Goal: Information Seeking & Learning: Learn about a topic

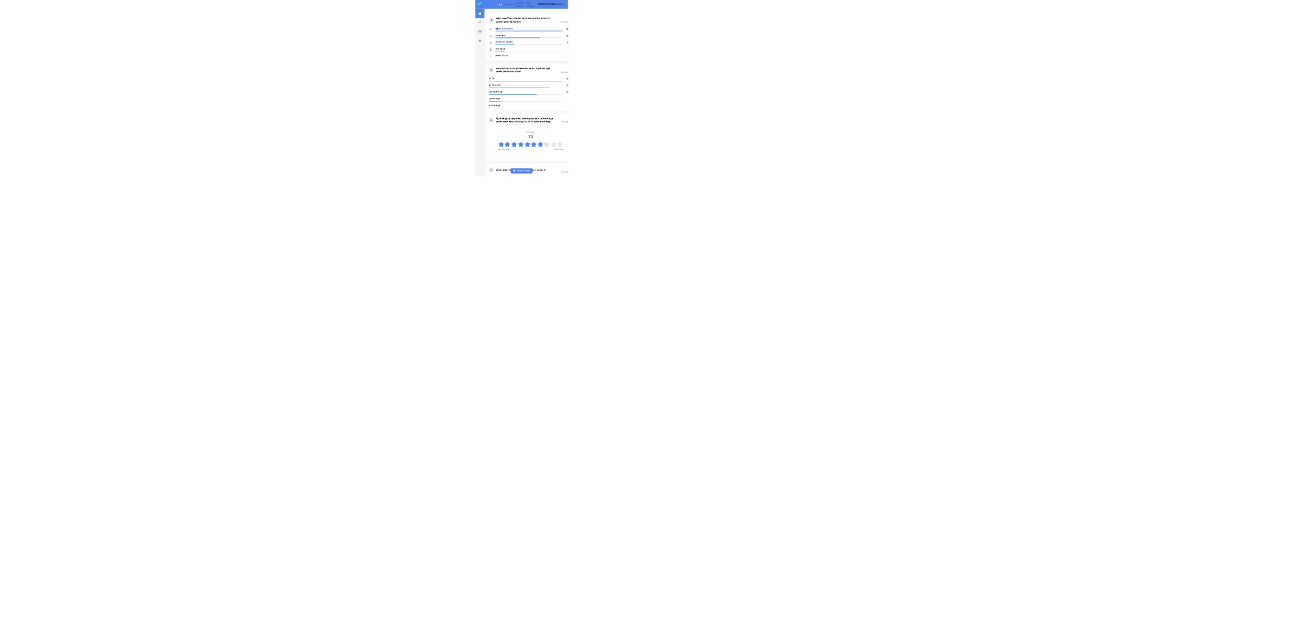
scroll to position [1869, 0]
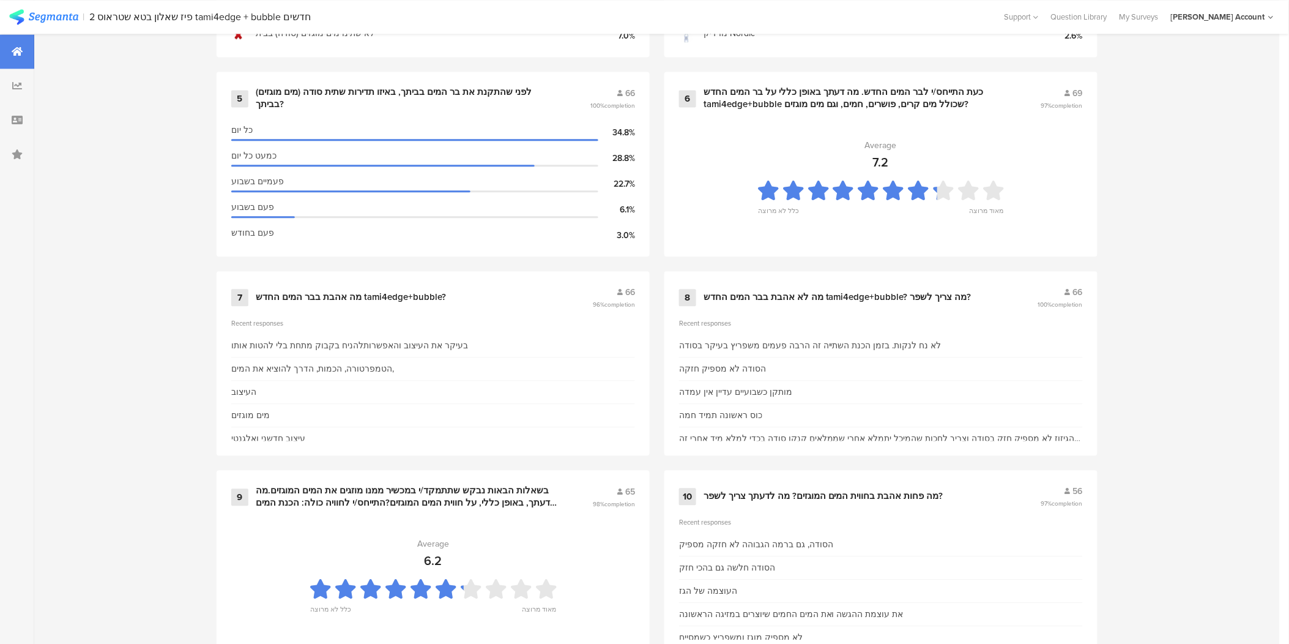
scroll to position [442, 0]
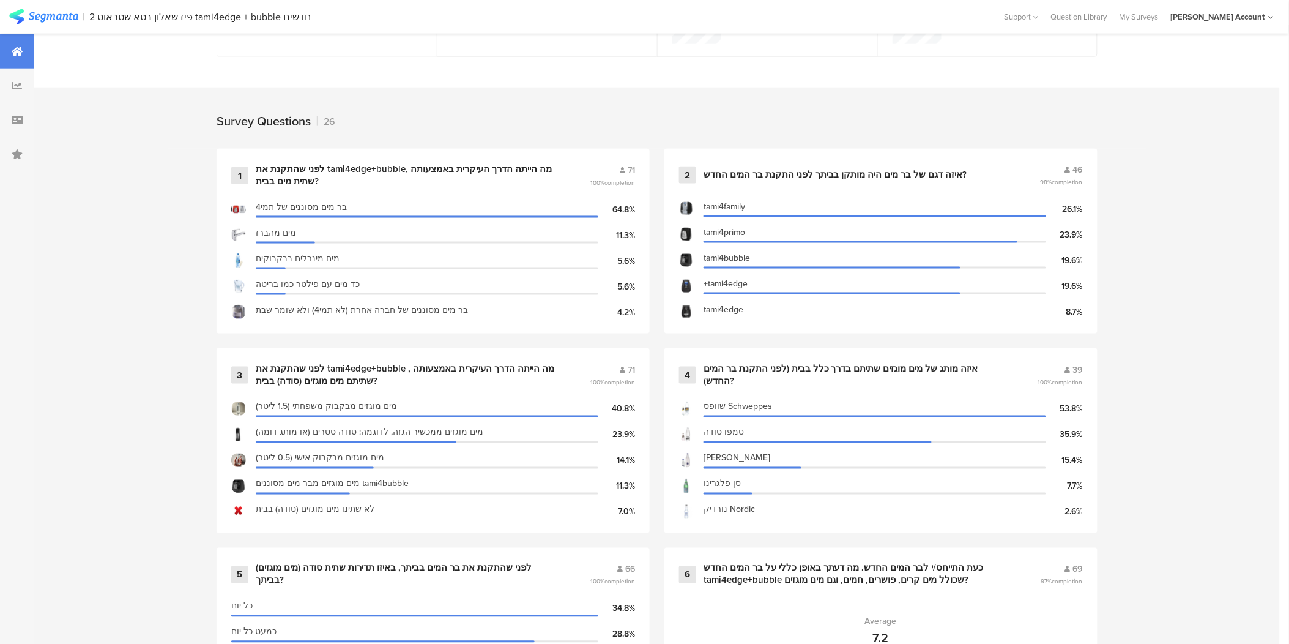
click at [62, 13] on img at bounding box center [43, 16] width 69 height 15
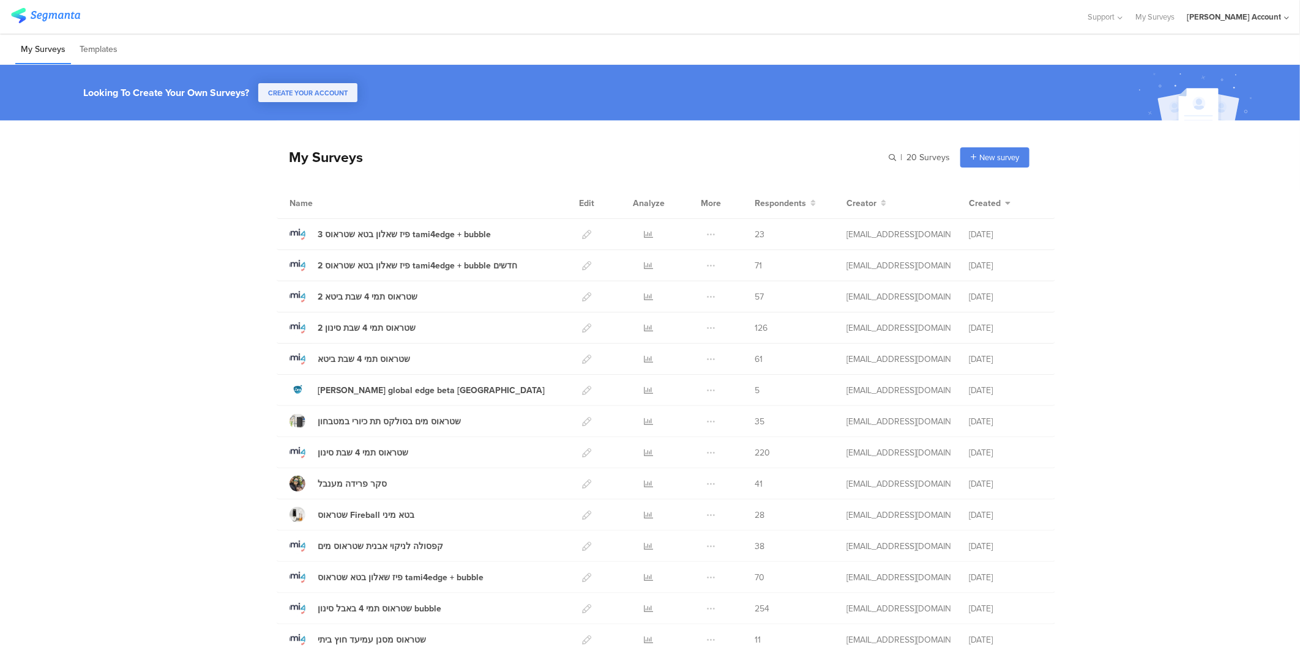
click at [678, 2] on div "Support Help Center Live Chat My Surveys odelya kalderon Account ACCOUNTS odely…" at bounding box center [650, 17] width 1278 height 34
click at [644, 579] on icon at bounding box center [648, 577] width 9 height 9
click at [644, 264] on icon at bounding box center [648, 265] width 9 height 9
click at [644, 572] on link at bounding box center [648, 577] width 9 height 31
click at [644, 234] on icon at bounding box center [648, 234] width 9 height 9
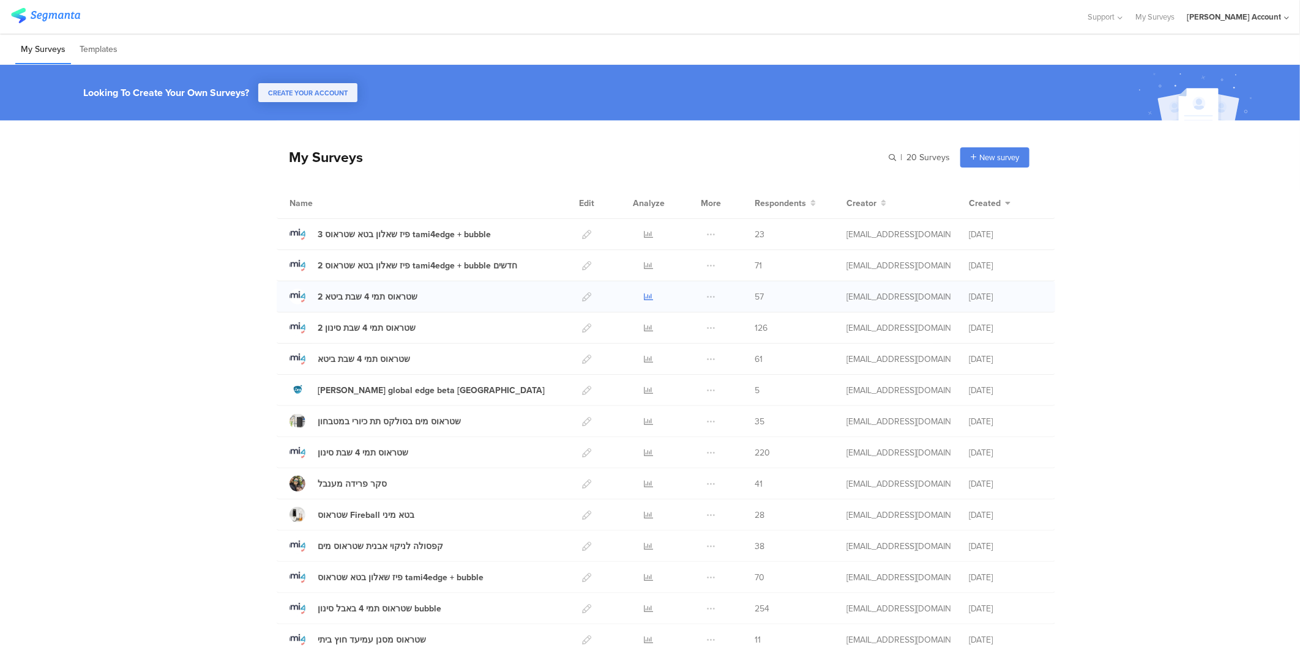
click at [644, 295] on icon at bounding box center [648, 296] width 9 height 9
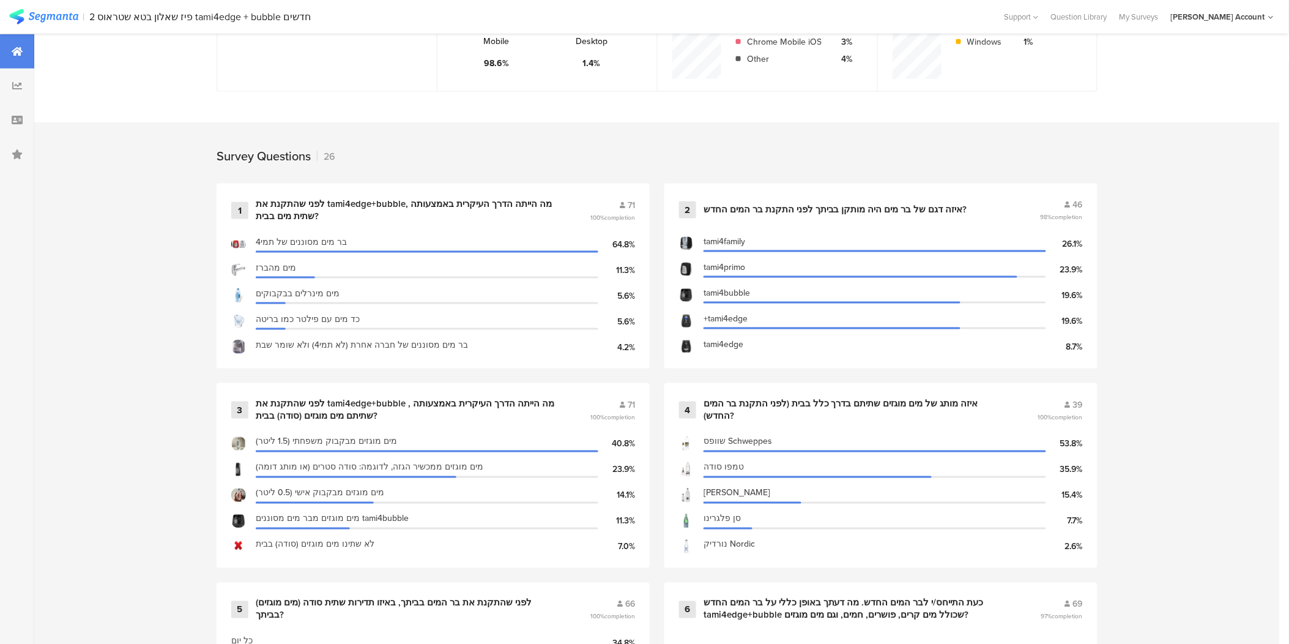
scroll to position [407, 0]
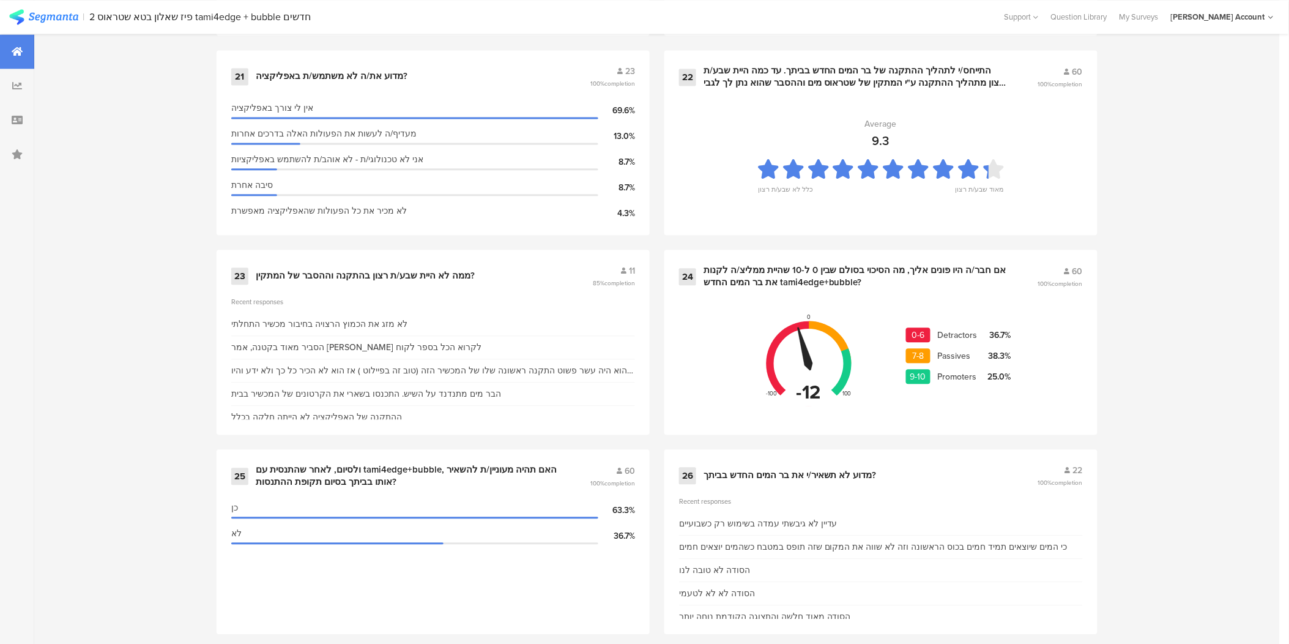
scroll to position [2543, 0]
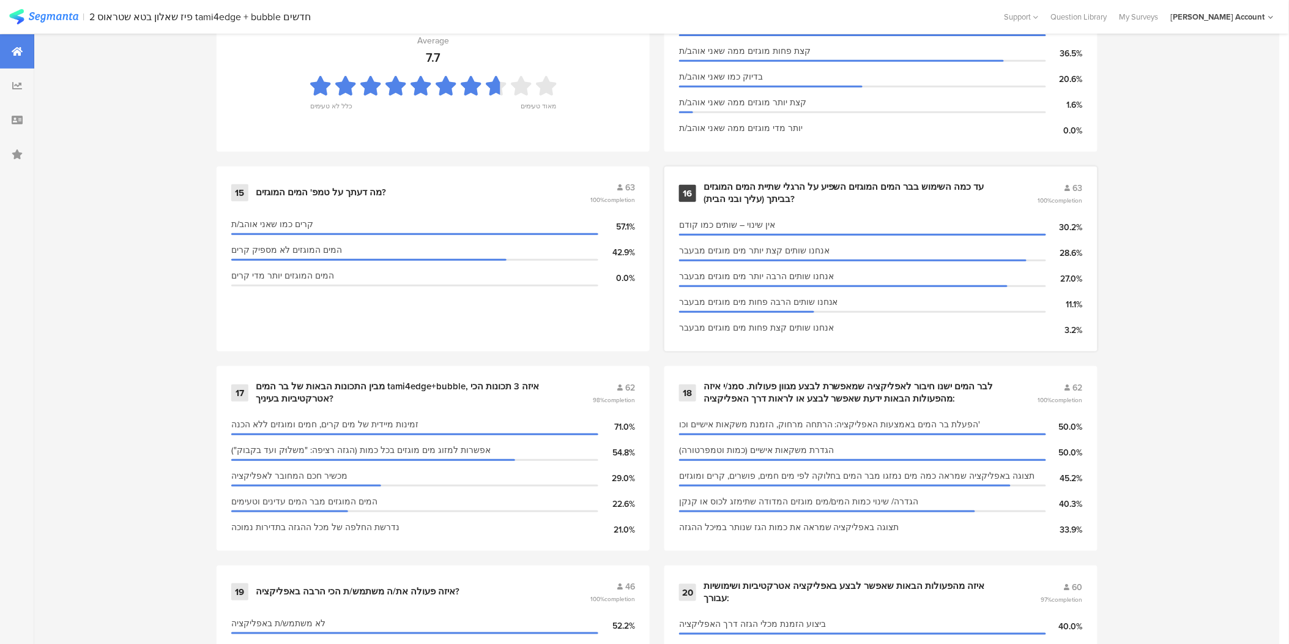
scroll to position [1728, 0]
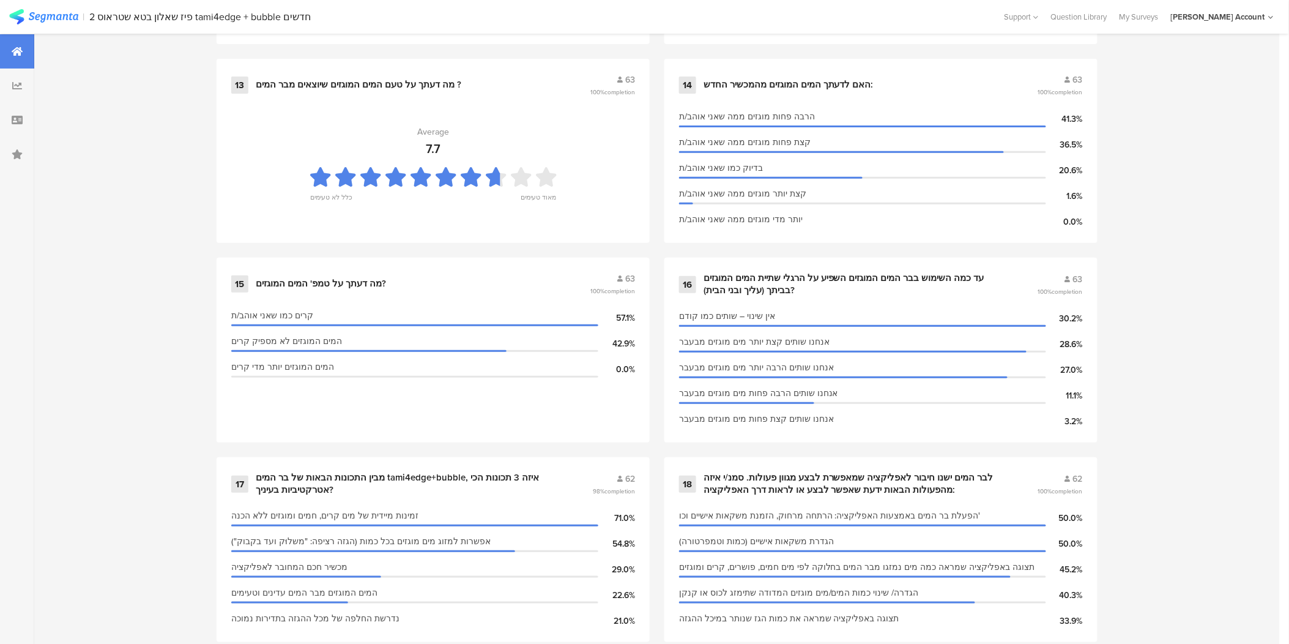
click at [1246, 162] on div "Survey Questions 26 1 לפני שהתקנת את tami4edge+bubble, מה הייתה הדרך העיקרית בא…" at bounding box center [657, 133] width 1246 height 2665
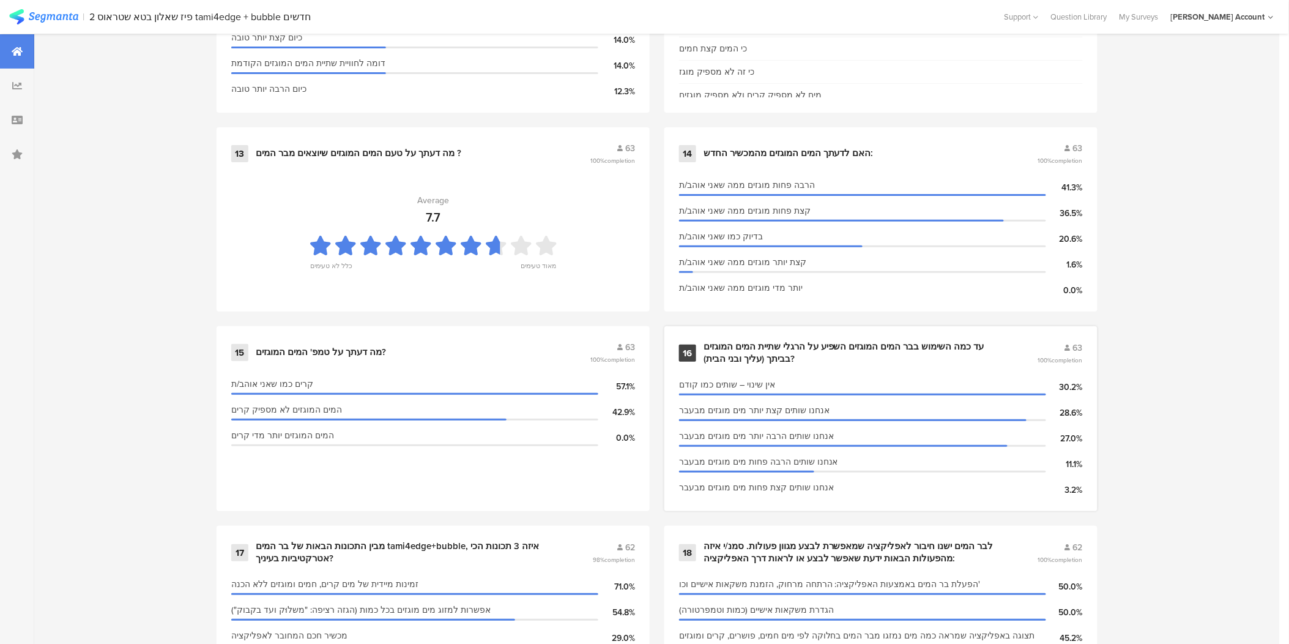
scroll to position [1660, 0]
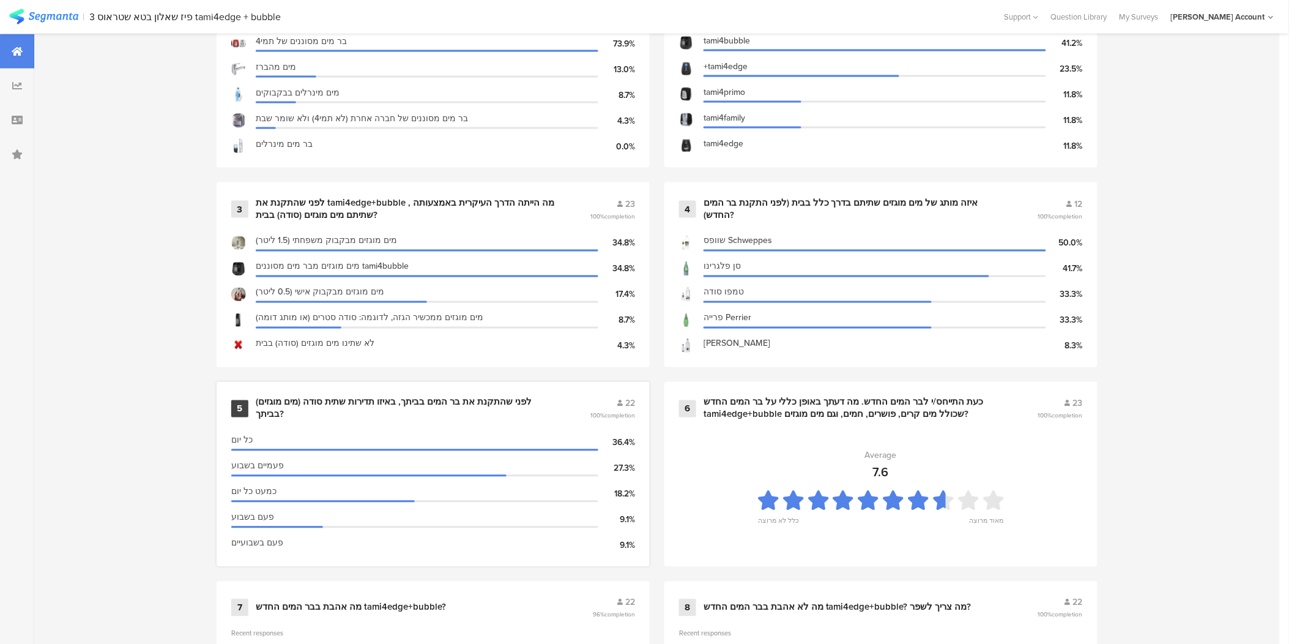
scroll to position [612, 0]
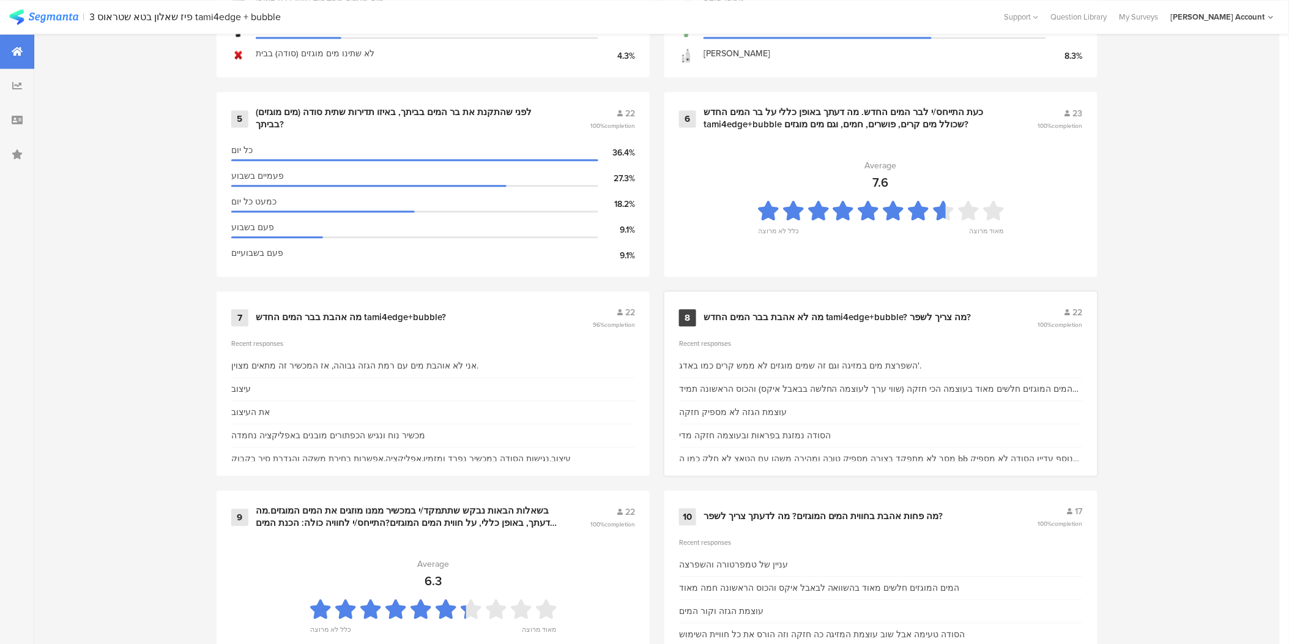
scroll to position [951, 0]
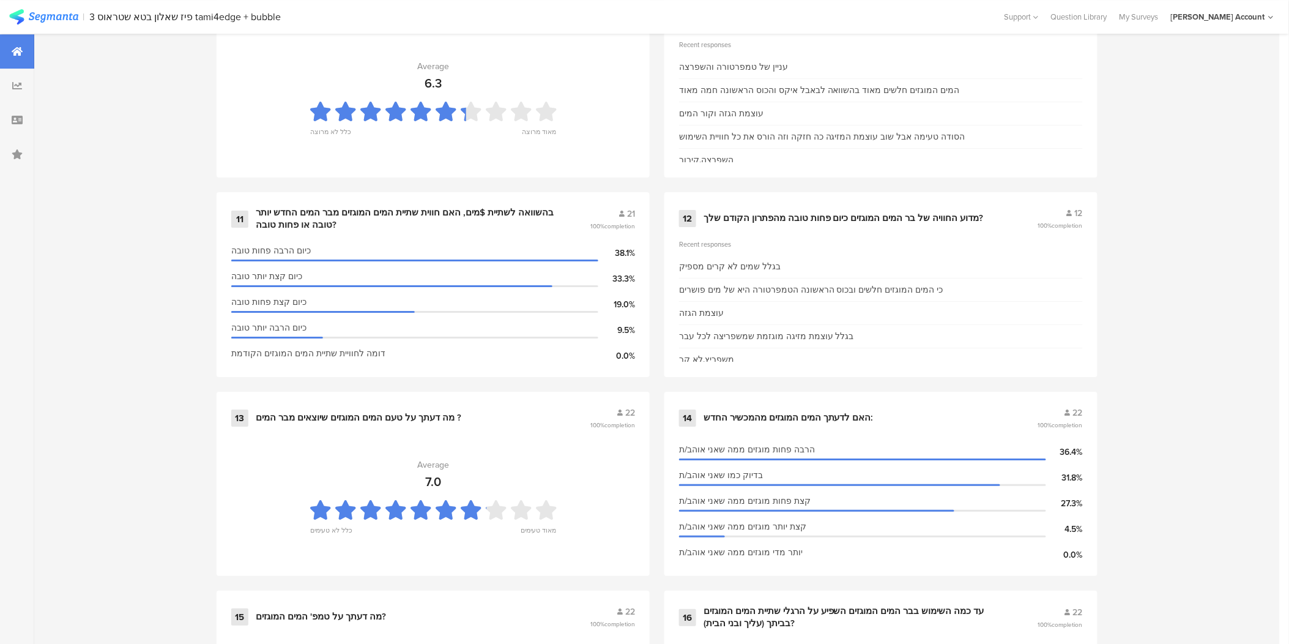
scroll to position [1427, 0]
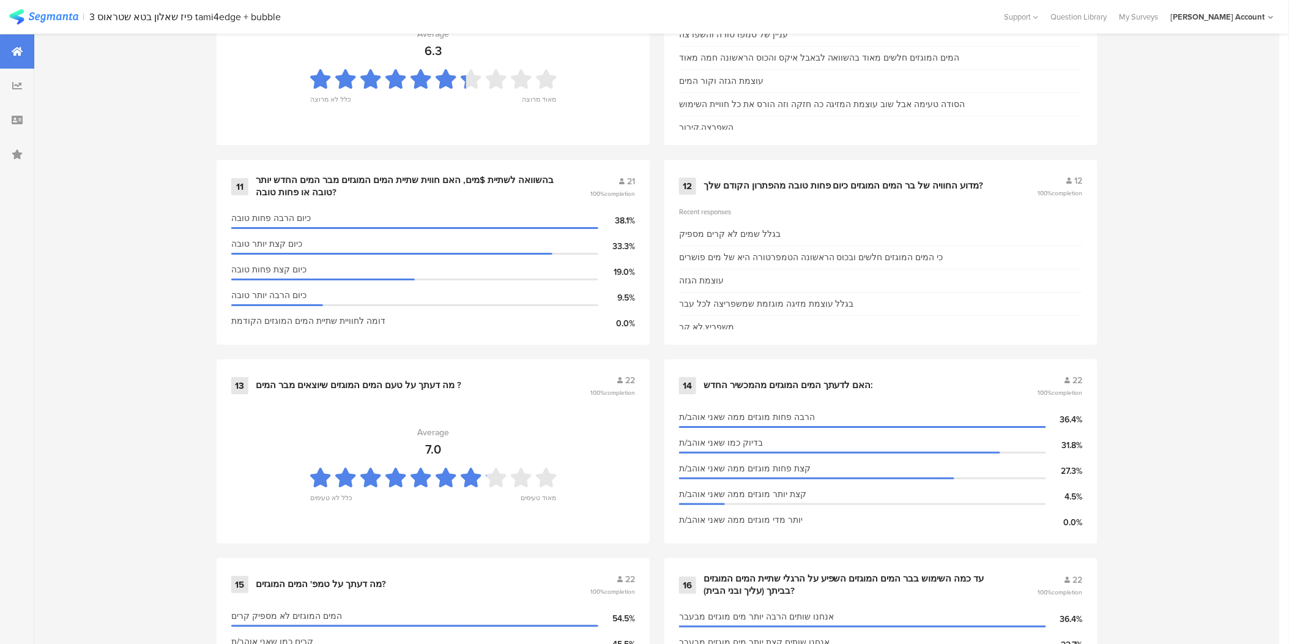
click at [1256, 496] on div "Survey Questions 24 1 לפני שהתקנת את tami4edge+bubble, מה הייתה הדרך העיקרית בא…" at bounding box center [657, 335] width 1246 height 2466
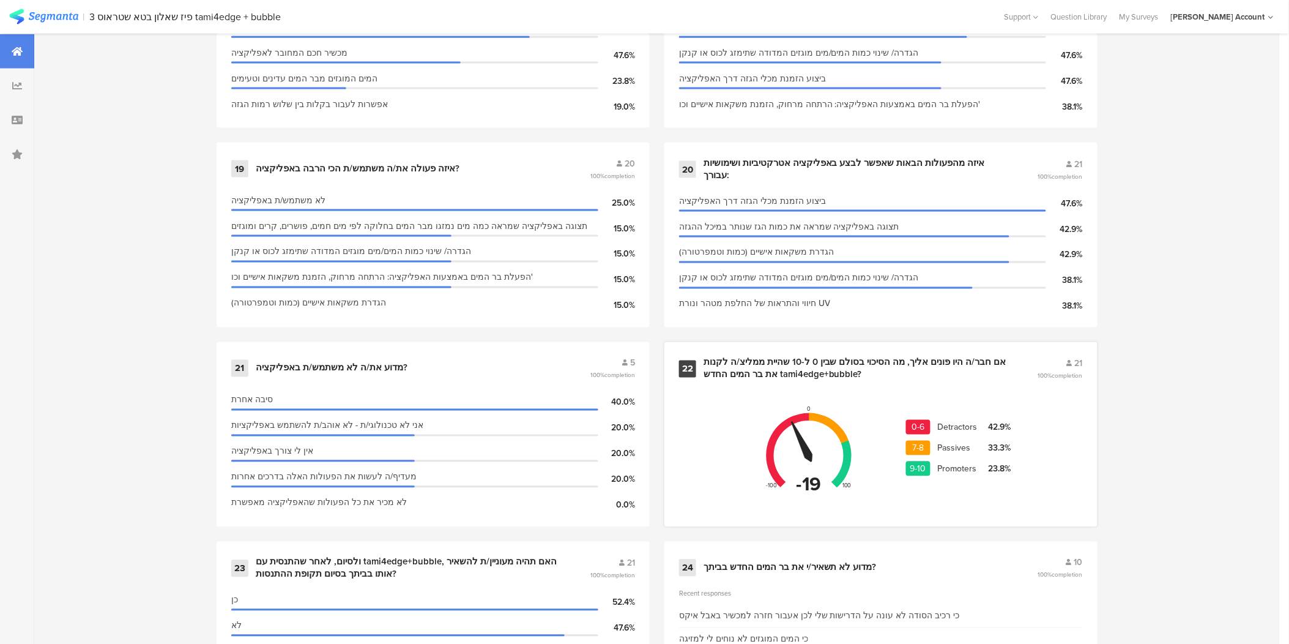
scroll to position [2243, 0]
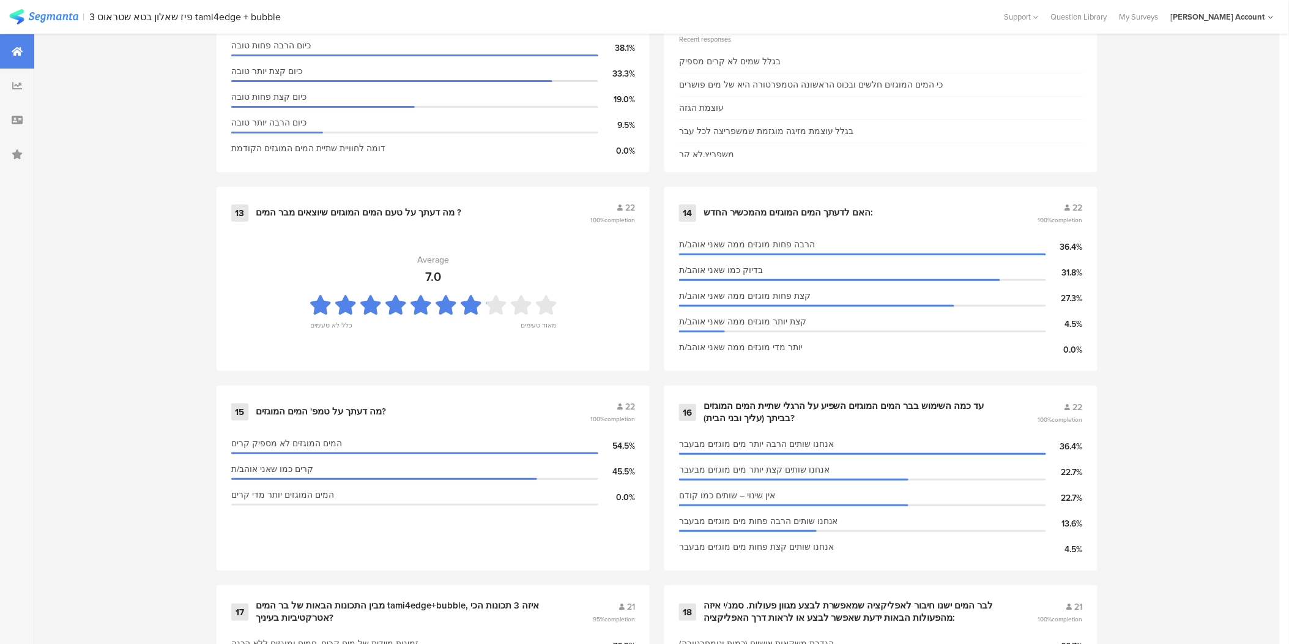
scroll to position [1597, 0]
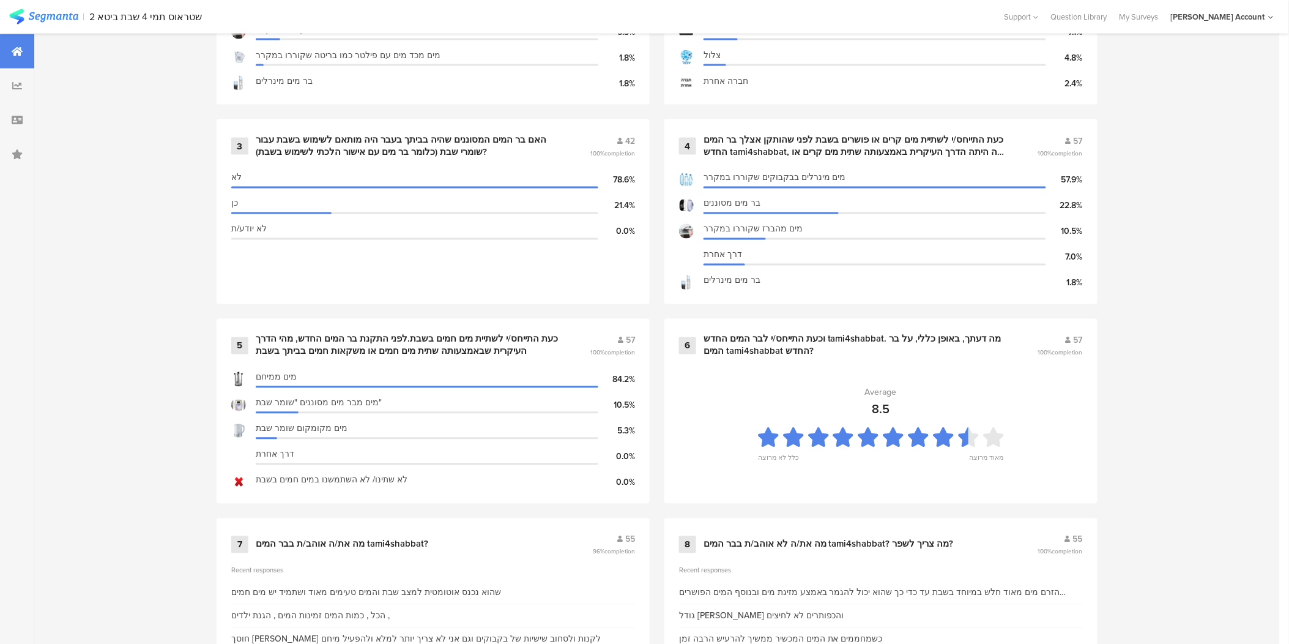
scroll to position [739, 0]
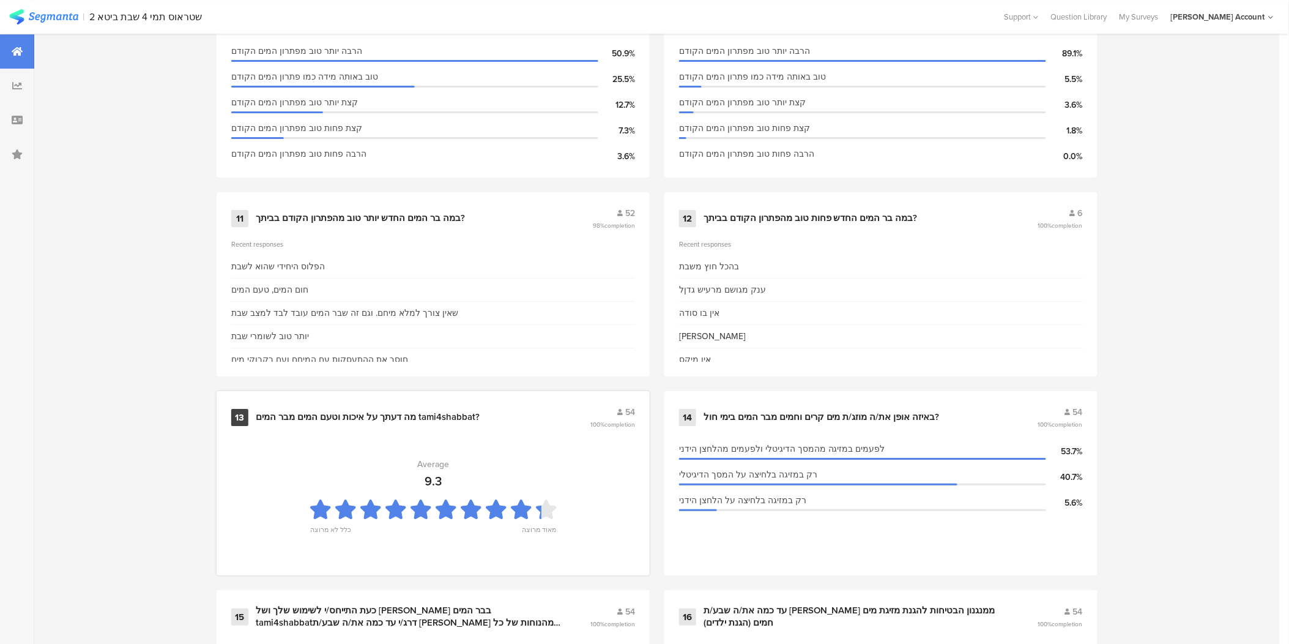
scroll to position [1418, 0]
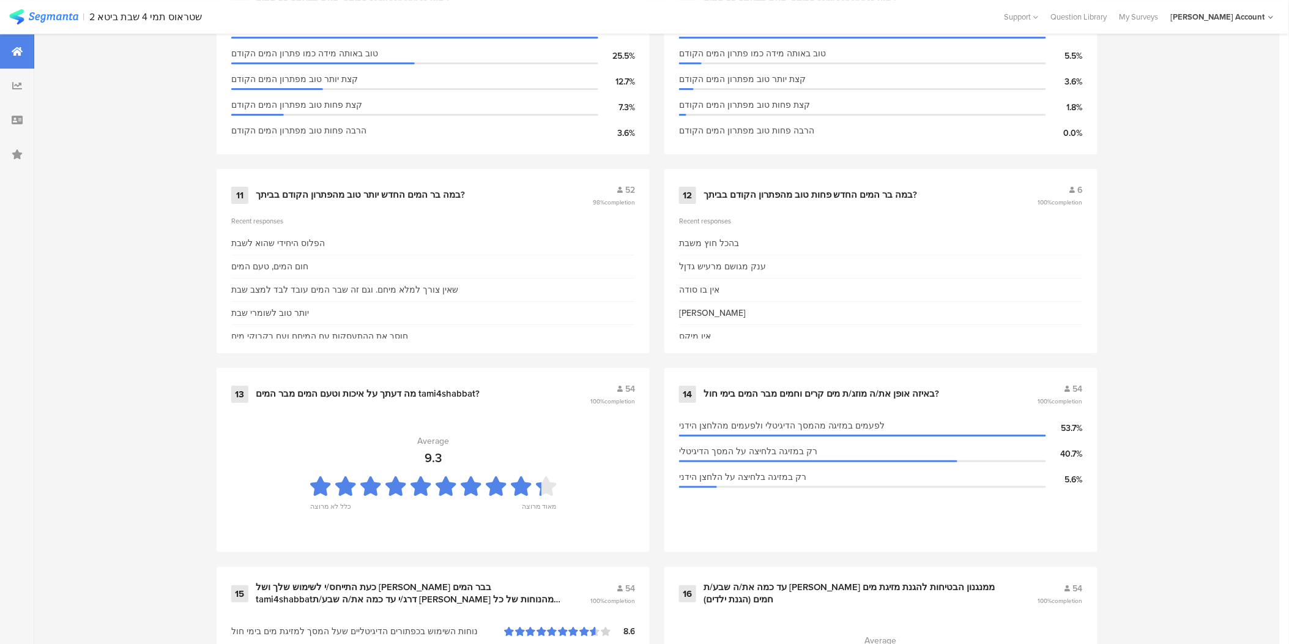
click at [1221, 490] on div "Survey Questions 26 1 התייחס/י לשתיית מים קרים בימי חול,לפני שהותקן אצלך בר המי…" at bounding box center [657, 443] width 1246 height 2664
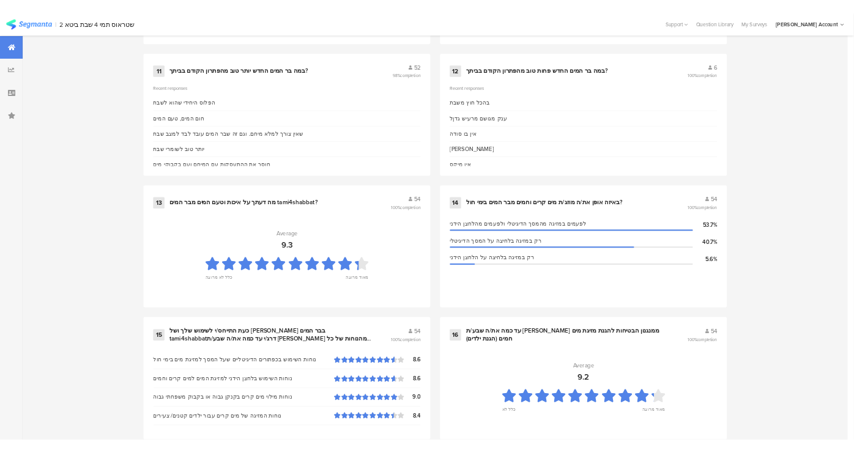
scroll to position [1521, 0]
